Goal: Task Accomplishment & Management: Use online tool/utility

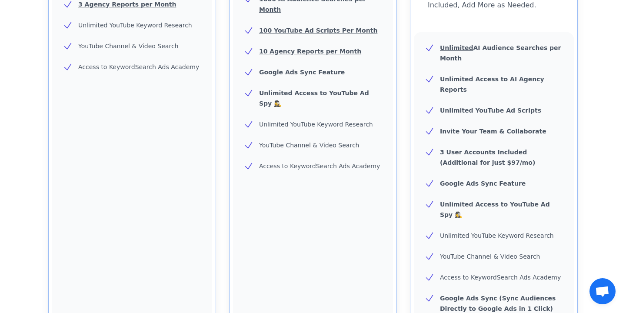
scroll to position [361, 0]
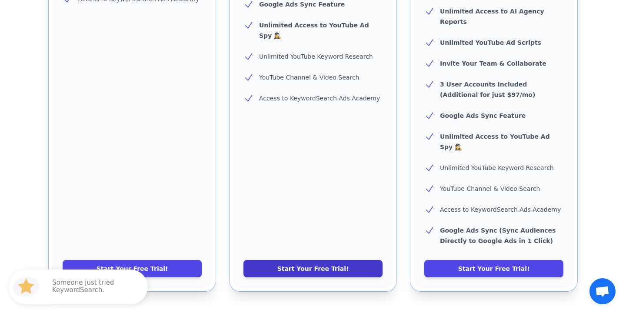
click at [298, 260] on link "Start Your Free Trial!" at bounding box center [313, 268] width 139 height 17
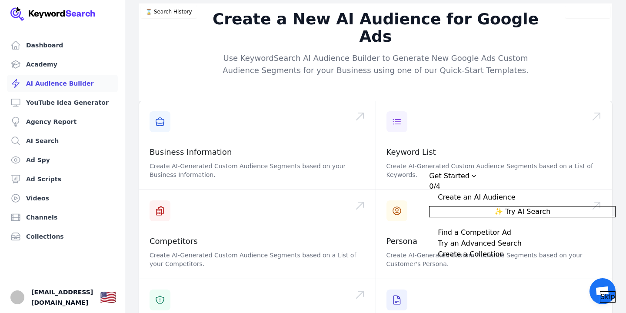
click at [601, 292] on span "Skip" at bounding box center [608, 297] width 15 height 10
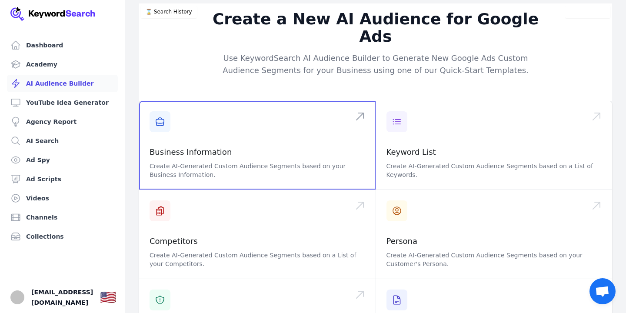
click at [225, 144] on span at bounding box center [257, 145] width 237 height 89
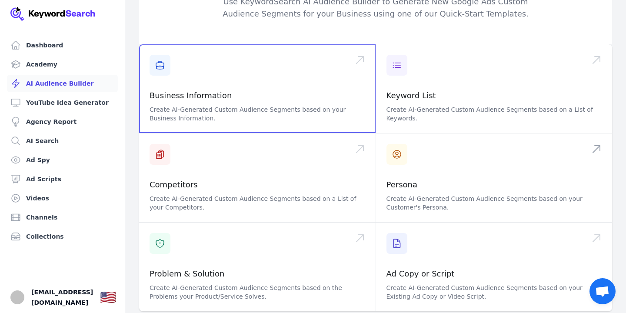
scroll to position [55, 0]
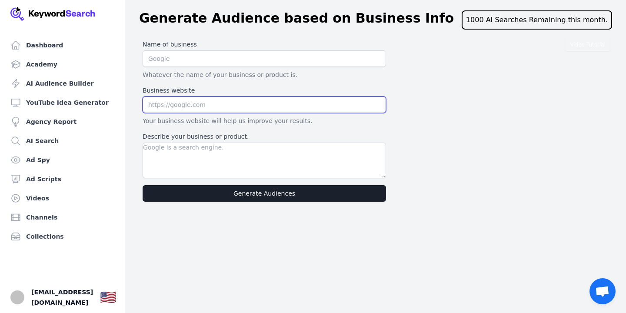
click at [185, 106] on input "text" at bounding box center [265, 105] width 244 height 17
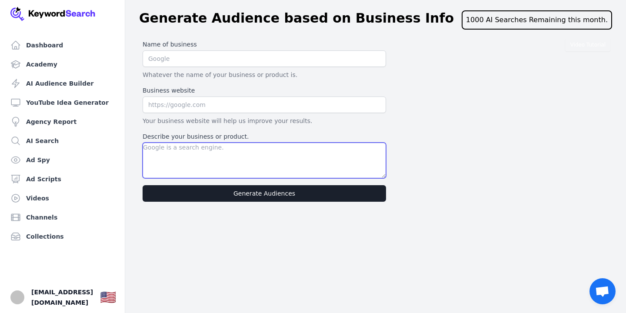
click at [177, 146] on textarea "Describe your business or product." at bounding box center [265, 161] width 244 height 36
type textarea "We are a property manager in The [GEOGRAPHIC_DATA]."
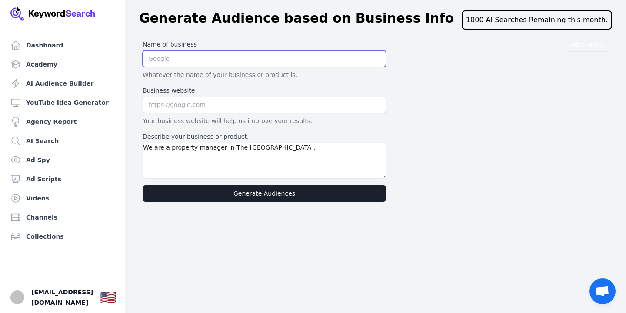
click at [174, 60] on input "text" at bounding box center [265, 58] width 244 height 17
type input "Extra property management"
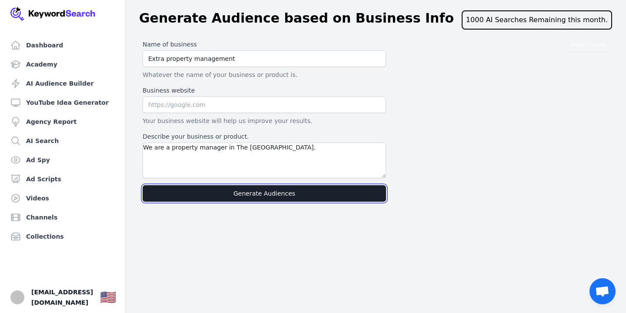
click at [210, 194] on button "Generate Audiences" at bounding box center [265, 193] width 244 height 17
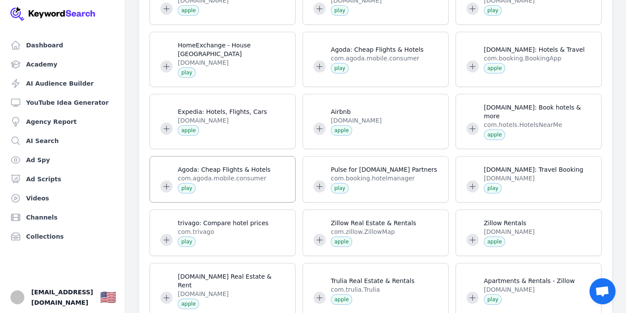
scroll to position [235, 0]
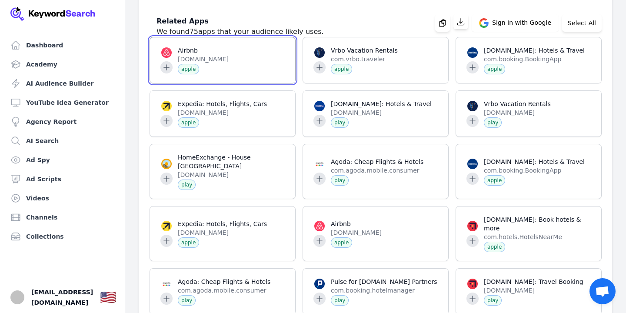
click at [223, 60] on span at bounding box center [222, 60] width 145 height 46
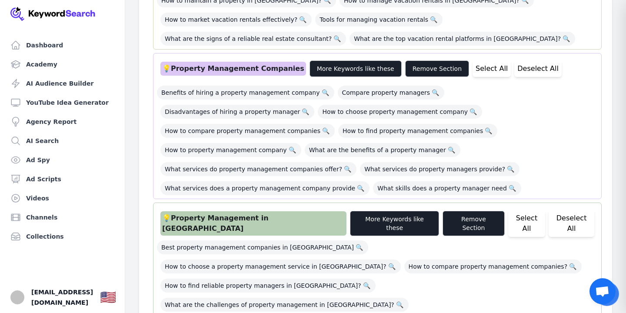
scroll to position [362, 0]
click at [195, 240] on span "Best property management companies in Algarve 🔍" at bounding box center [262, 247] width 211 height 14
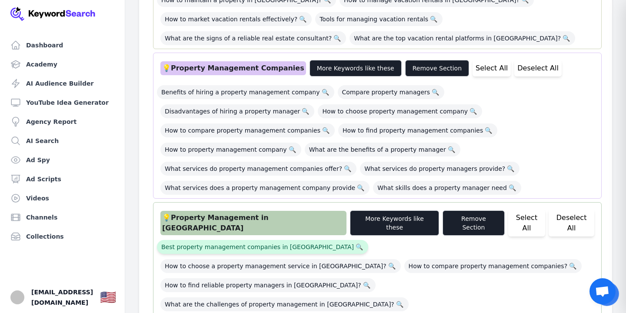
click at [195, 240] on span "Best property management companies in Algarve 🔍" at bounding box center [262, 247] width 211 height 14
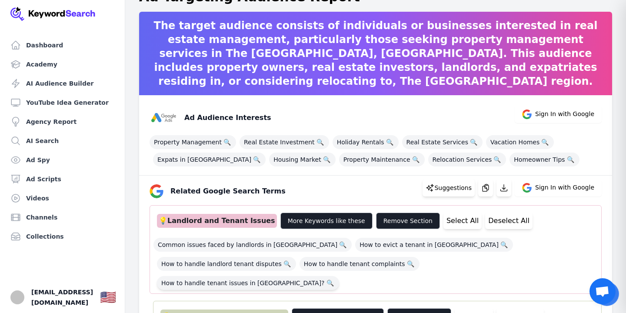
scroll to position [0, 0]
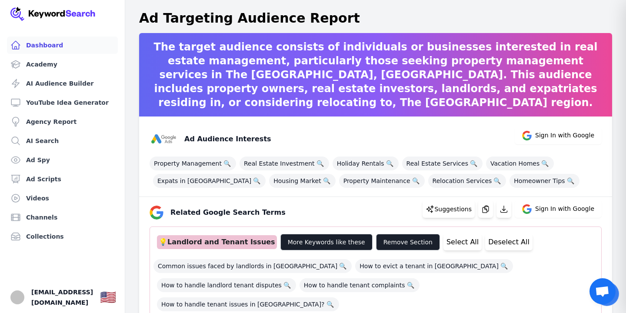
click at [53, 48] on link "Dashboard" at bounding box center [62, 45] width 111 height 17
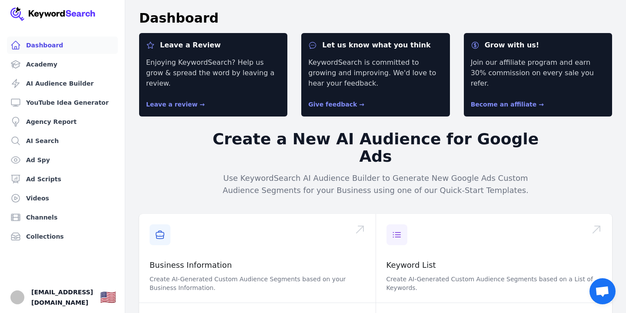
scroll to position [36, 0]
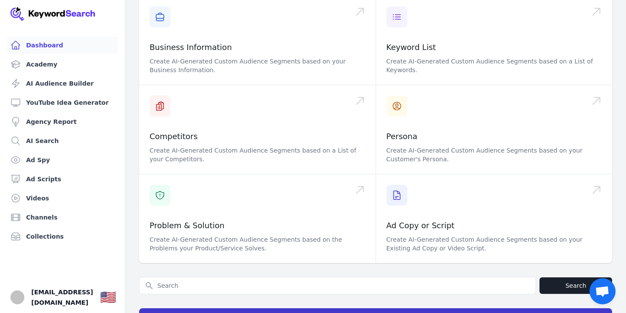
scroll to position [218, 0]
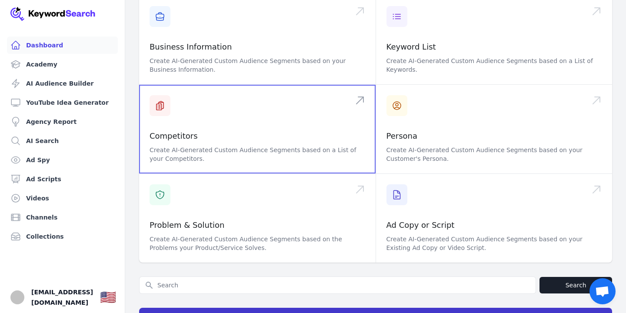
click at [181, 122] on span at bounding box center [257, 129] width 237 height 89
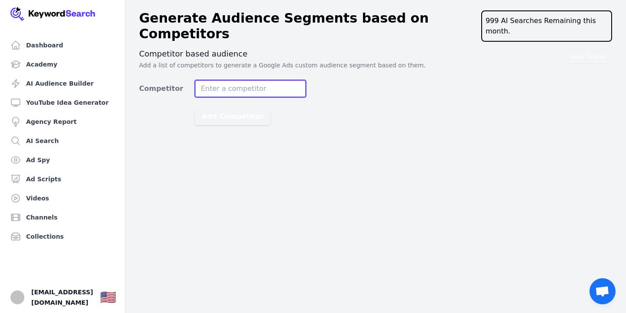
click at [225, 80] on input "Competitor" at bounding box center [250, 88] width 111 height 17
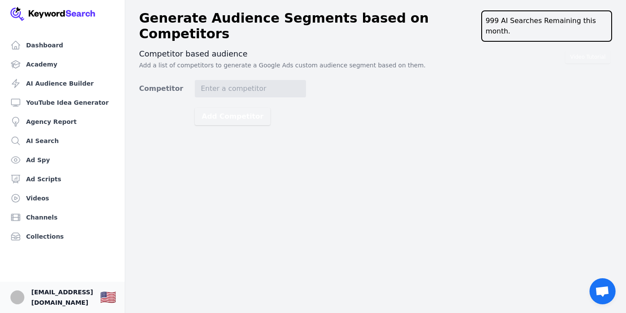
click at [65, 299] on span "[EMAIL_ADDRESS][DOMAIN_NAME]" at bounding box center [62, 297] width 62 height 21
click at [18, 298] on img "Open user button" at bounding box center [17, 298] width 14 height 14
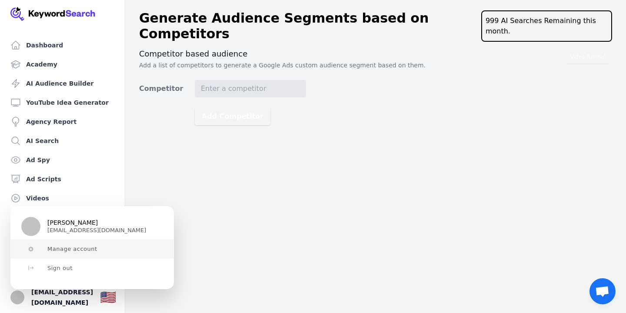
click at [80, 248] on span "Manage account" at bounding box center [72, 249] width 50 height 7
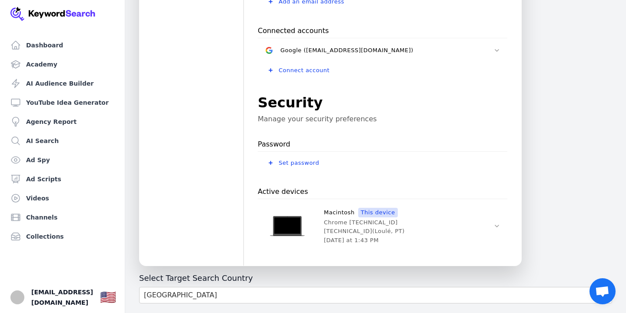
scroll to position [328, 0]
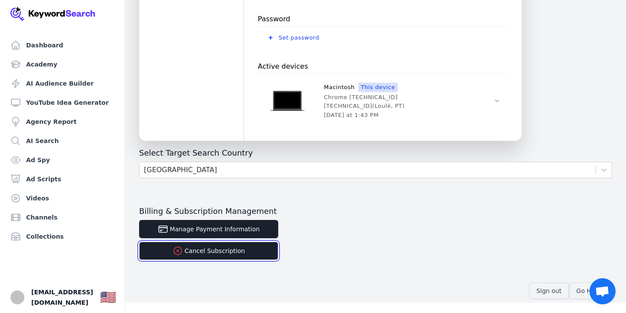
click at [221, 251] on button "Cancel Subscription" at bounding box center [208, 251] width 139 height 18
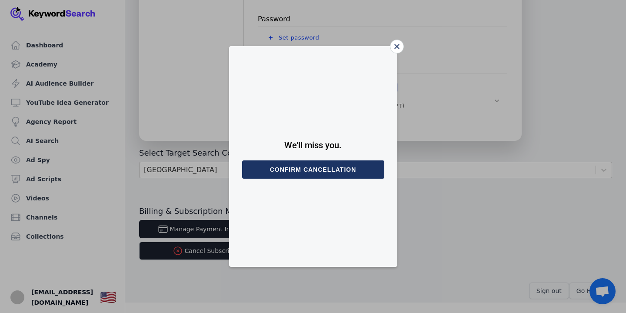
click at [298, 173] on button "Confirm cancellation" at bounding box center [313, 169] width 142 height 18
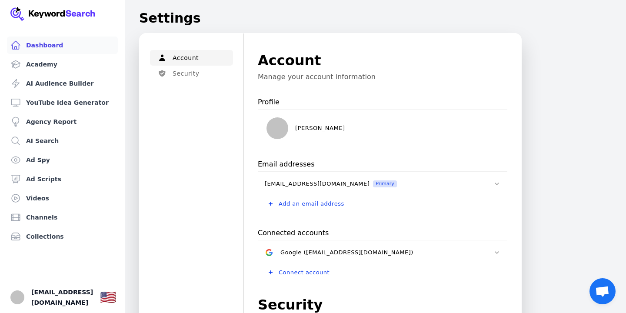
click at [50, 47] on link "Dashboard" at bounding box center [62, 45] width 111 height 17
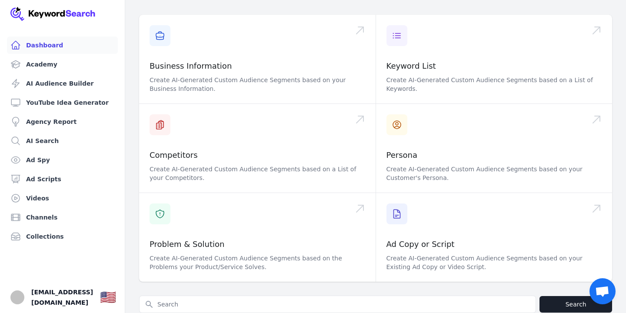
scroll to position [200, 0]
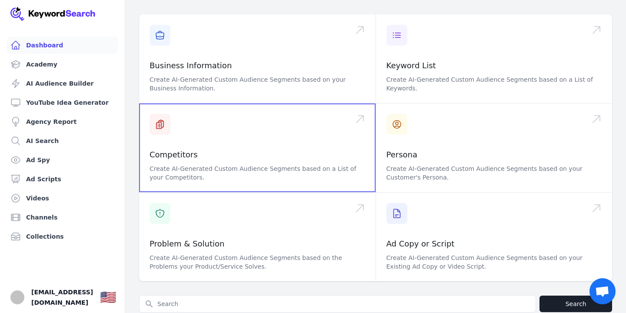
click at [187, 144] on span at bounding box center [257, 148] width 237 height 89
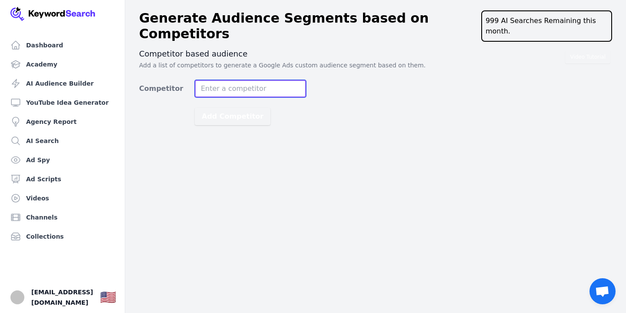
click at [222, 80] on input "Competitor" at bounding box center [250, 88] width 111 height 17
type input "[PERSON_NAME]"
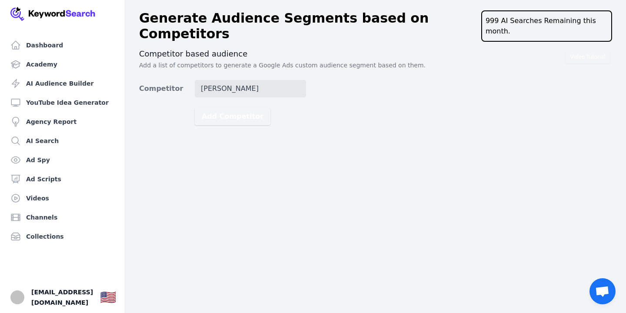
click at [297, 117] on div "Dashboard Academy AI Audience Builder YouTube Idea Generator Agency Report AI S…" at bounding box center [313, 156] width 626 height 313
click at [227, 108] on button "Add Competitor" at bounding box center [233, 116] width 76 height 17
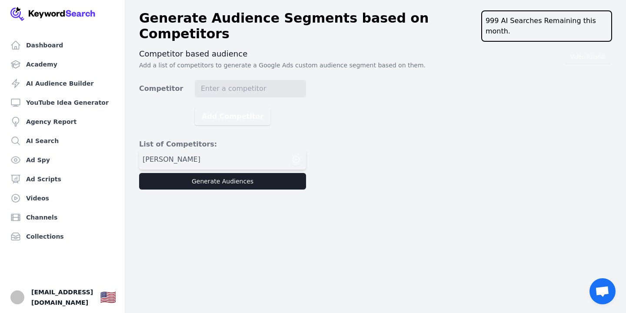
click at [184, 153] on div "[PERSON_NAME]" at bounding box center [223, 159] width 160 height 13
click at [195, 173] on button "Generate Audiences" at bounding box center [222, 181] width 167 height 17
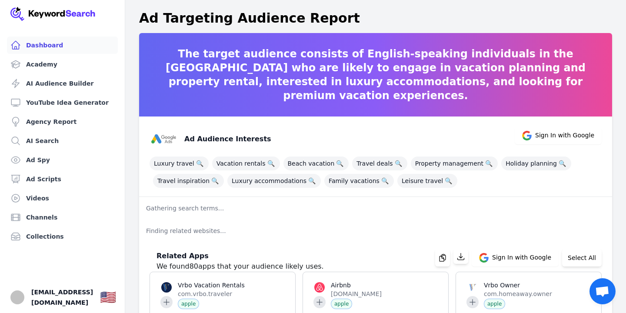
click at [44, 49] on link "Dashboard" at bounding box center [62, 45] width 111 height 17
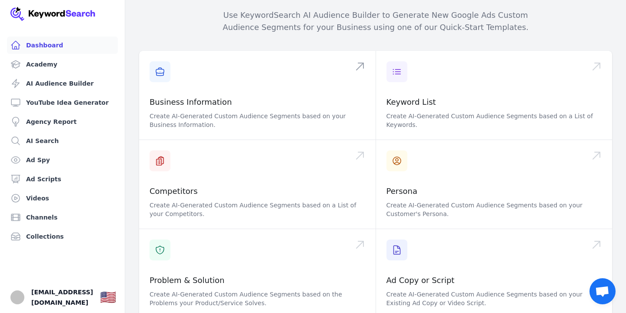
scroll to position [164, 0]
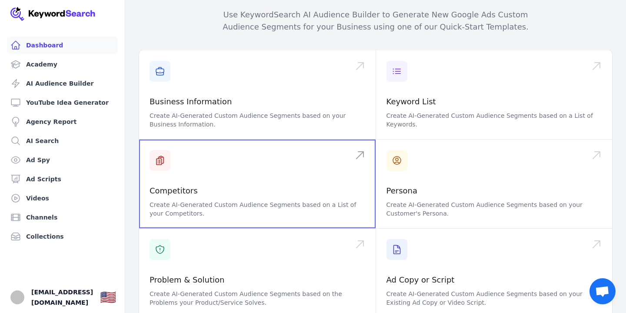
click at [193, 173] on span at bounding box center [257, 184] width 237 height 89
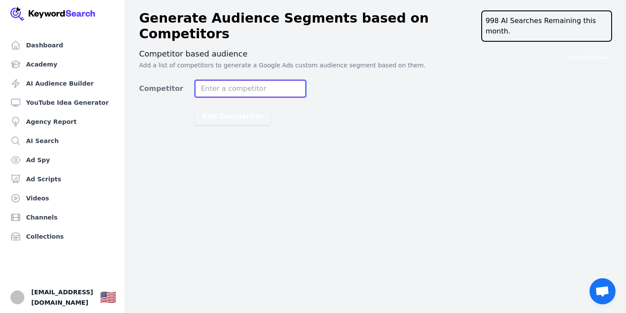
click at [260, 80] on input "Competitor" at bounding box center [250, 88] width 111 height 17
type input "sandy blue algarve"
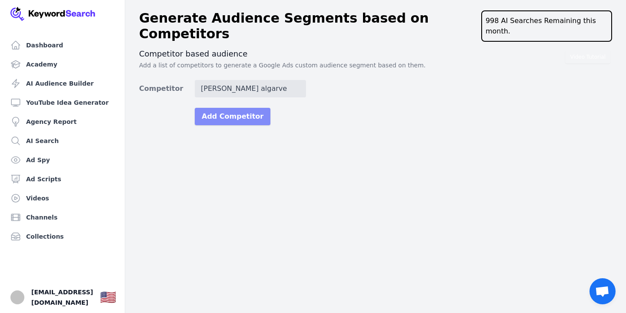
click at [247, 108] on button "Add Competitor" at bounding box center [233, 116] width 76 height 17
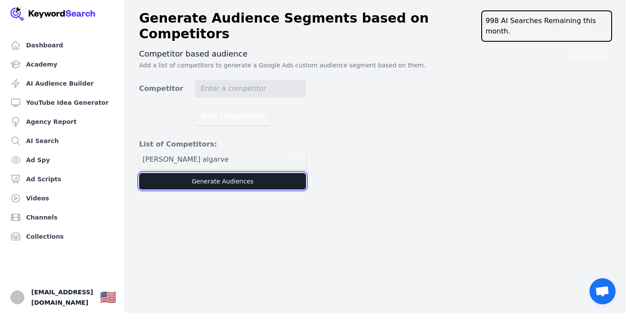
click at [226, 173] on button "Generate Audiences" at bounding box center [222, 181] width 167 height 17
